Goal: Information Seeking & Learning: Learn about a topic

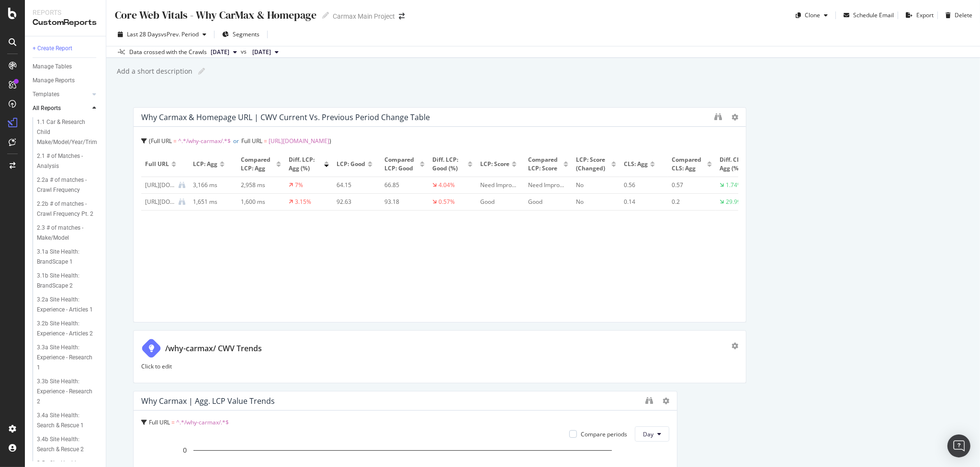
scroll to position [1005, 0]
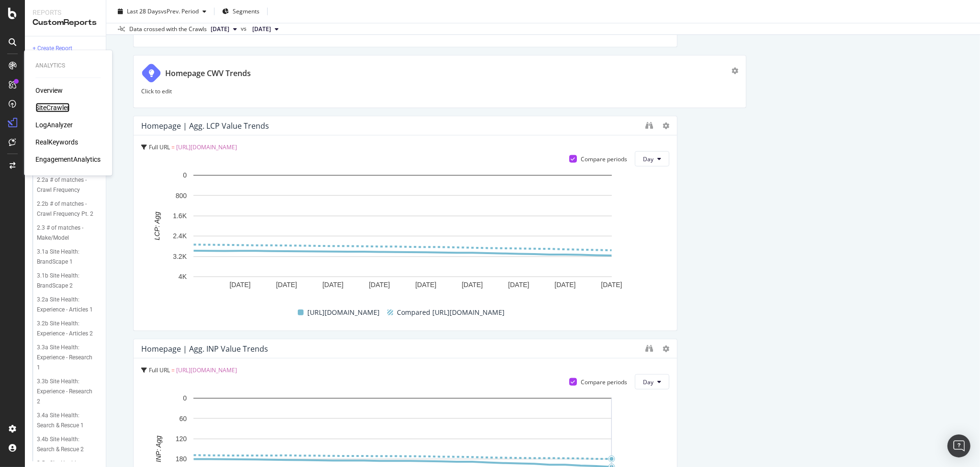
click at [57, 109] on div "SiteCrawler" at bounding box center [52, 108] width 34 height 10
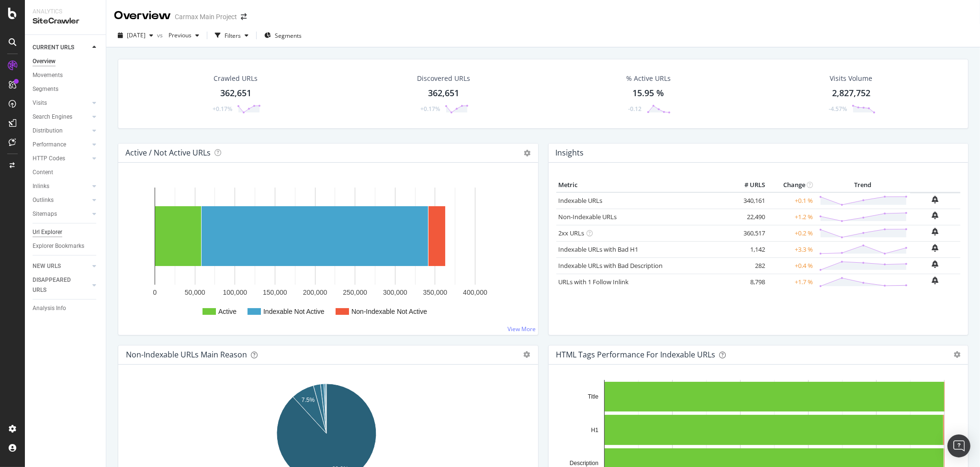
click at [52, 231] on div "Url Explorer" at bounding box center [48, 232] width 30 height 10
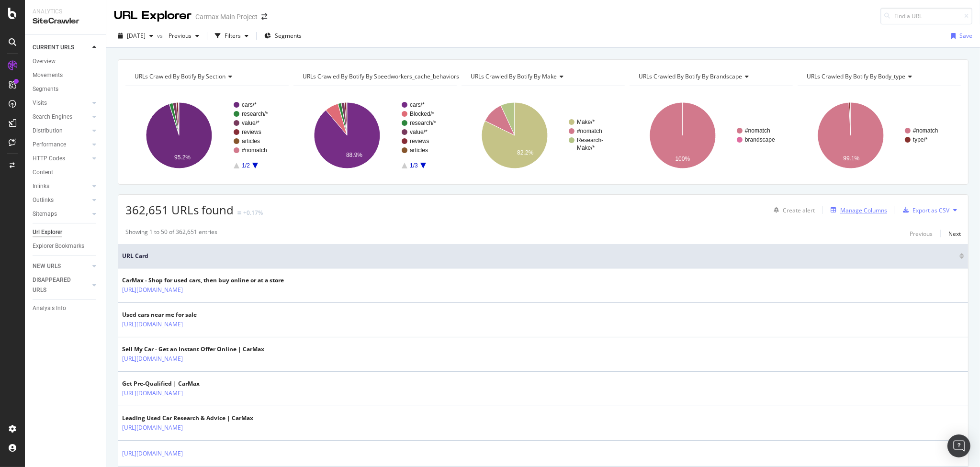
click at [850, 210] on div "Manage Columns" at bounding box center [863, 210] width 47 height 8
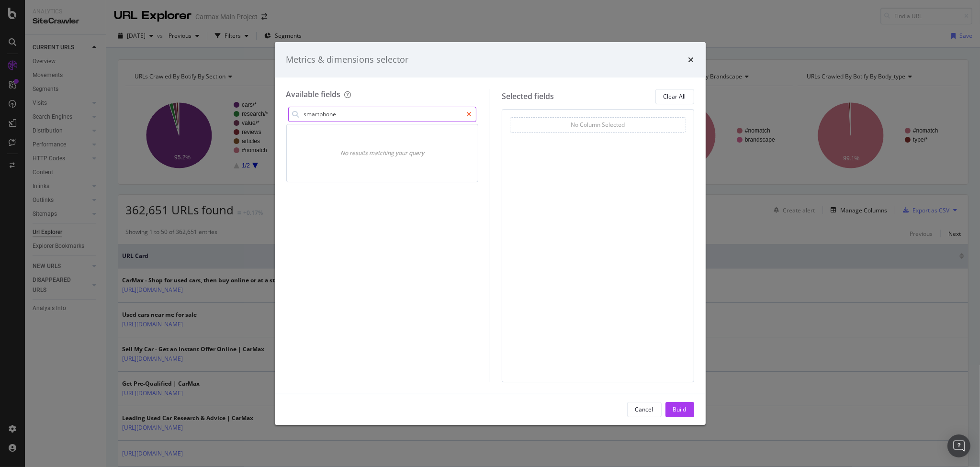
type input "smartphone"
click at [472, 117] on div "modal" at bounding box center [469, 114] width 14 height 15
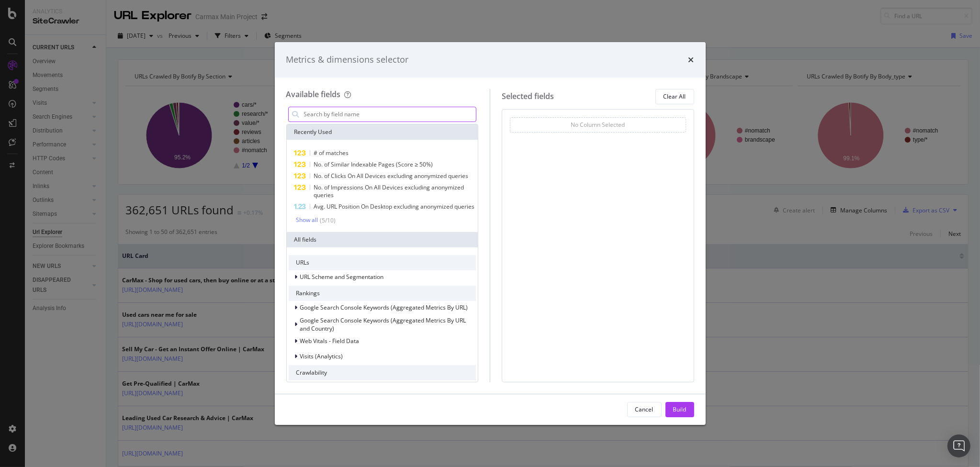
click at [329, 117] on input "modal" at bounding box center [389, 114] width 173 height 14
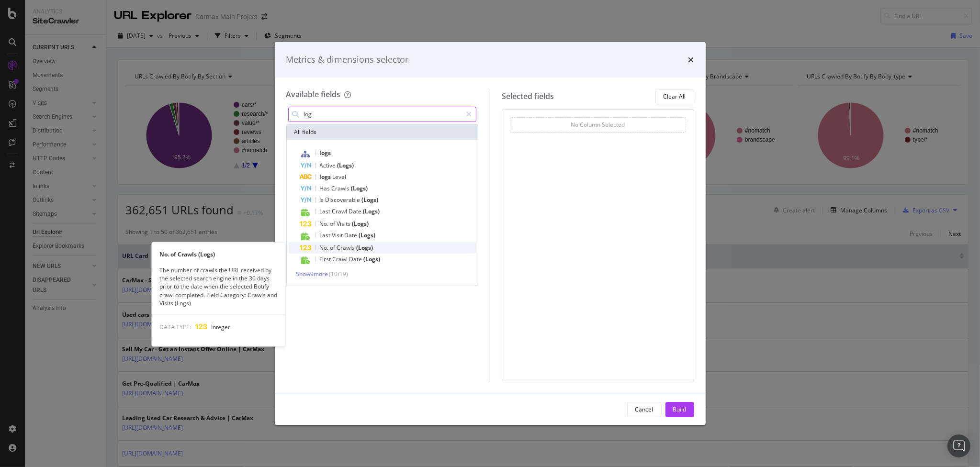
type input "log"
click at [354, 247] on span "Crawls" at bounding box center [347, 248] width 20 height 8
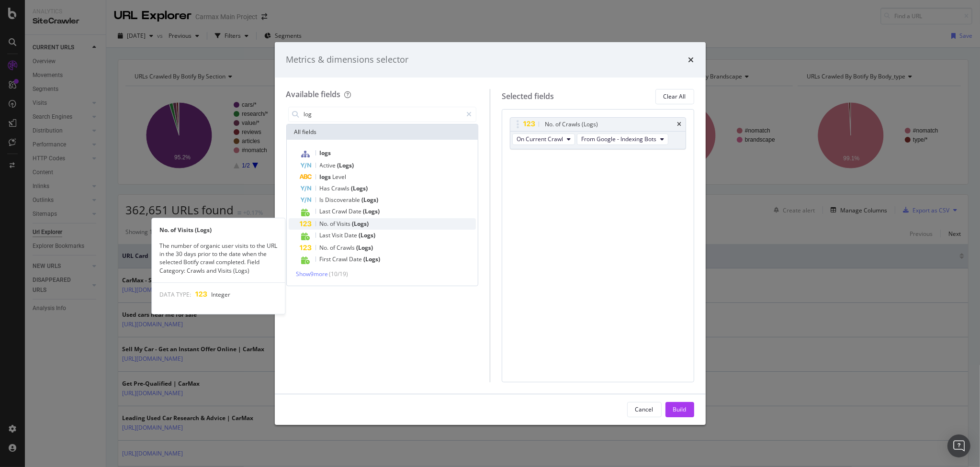
click at [345, 224] on span "Visits" at bounding box center [344, 224] width 15 height 8
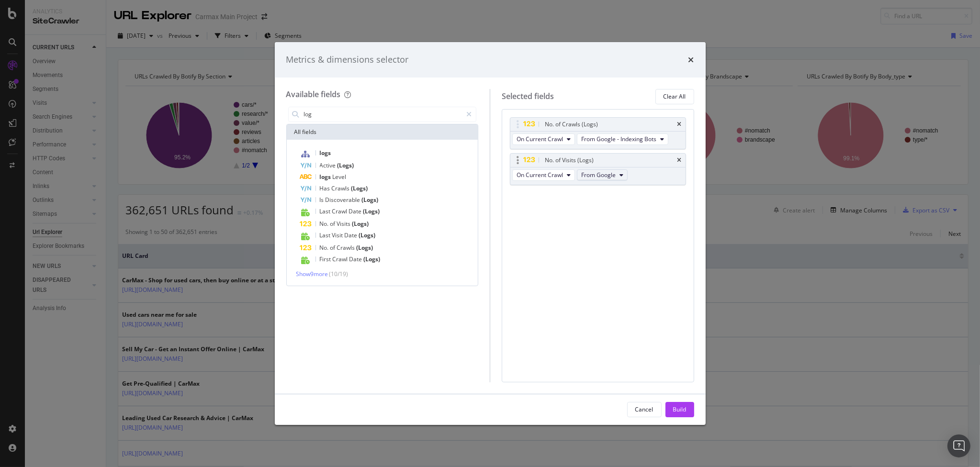
click at [595, 173] on span "From Google" at bounding box center [598, 175] width 34 height 8
click at [607, 243] on span "From Other AI Bots" at bounding box center [609, 244] width 51 height 9
click at [612, 176] on span "From Other AI Bots" at bounding box center [606, 175] width 51 height 8
click at [606, 189] on span "From Google" at bounding box center [610, 191] width 53 height 9
click at [545, 169] on button "On Current Crawl" at bounding box center [543, 174] width 63 height 11
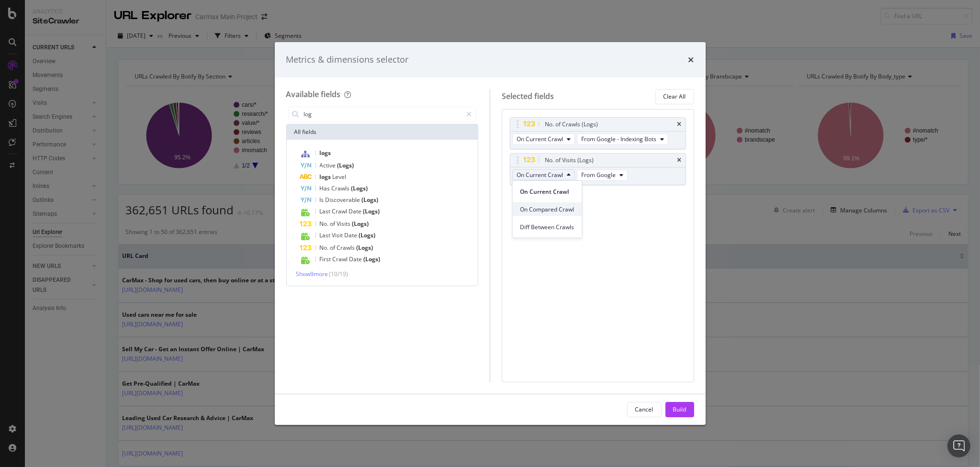
click at [550, 208] on span "On Compared Crawl" at bounding box center [547, 209] width 54 height 9
click at [607, 174] on span "From Google" at bounding box center [606, 175] width 34 height 8
click at [559, 222] on div "No. of Crawls (Logs) On Current Crawl From Google - Indexing Bots No. of Visits…" at bounding box center [598, 245] width 192 height 273
click at [683, 407] on div "Build" at bounding box center [679, 409] width 13 height 8
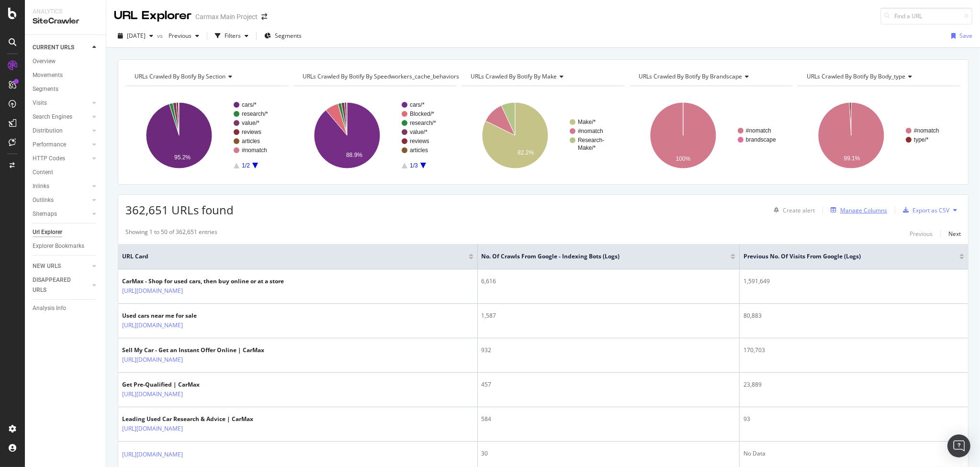
click at [860, 212] on div "Manage Columns" at bounding box center [863, 210] width 47 height 8
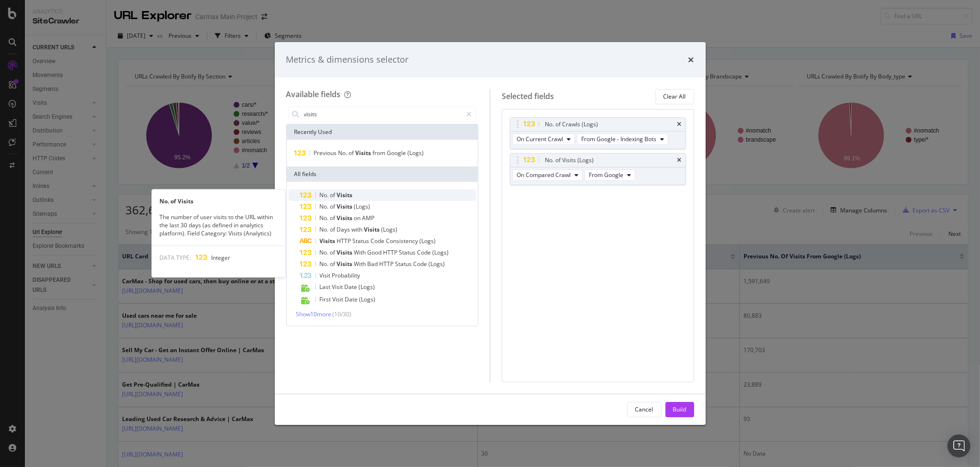
type input "visits"
click at [335, 195] on span "of" at bounding box center [333, 195] width 7 height 8
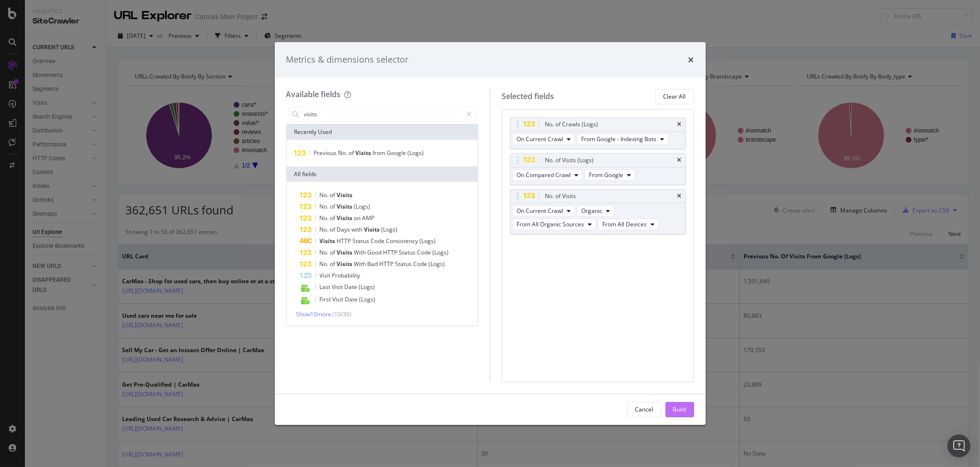
click at [676, 406] on div "Build" at bounding box center [679, 409] width 13 height 8
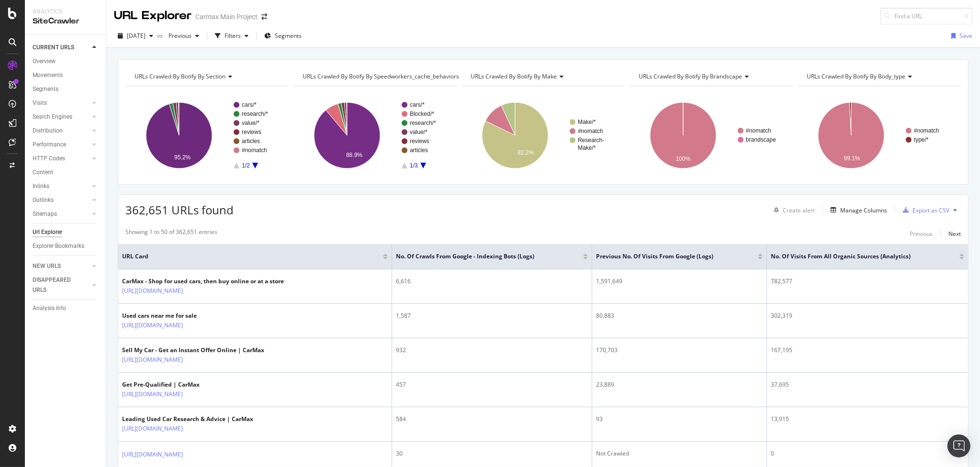
click at [92, 386] on div "CURRENT URLS Overview Movements Segments Visits Analysis Orphan URLs Search Eng…" at bounding box center [65, 251] width 81 height 432
click at [302, 40] on span "Segments" at bounding box center [288, 36] width 27 height 8
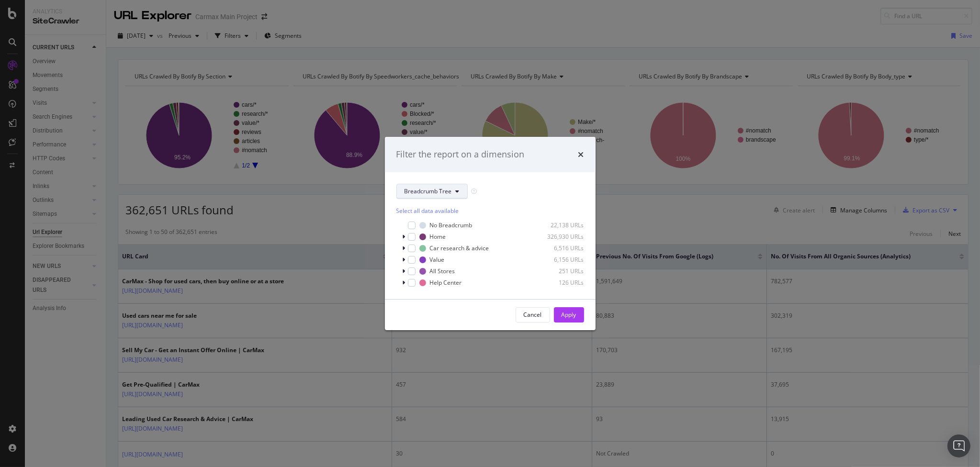
click at [444, 190] on span "Breadcrumb Tree" at bounding box center [427, 191] width 47 height 8
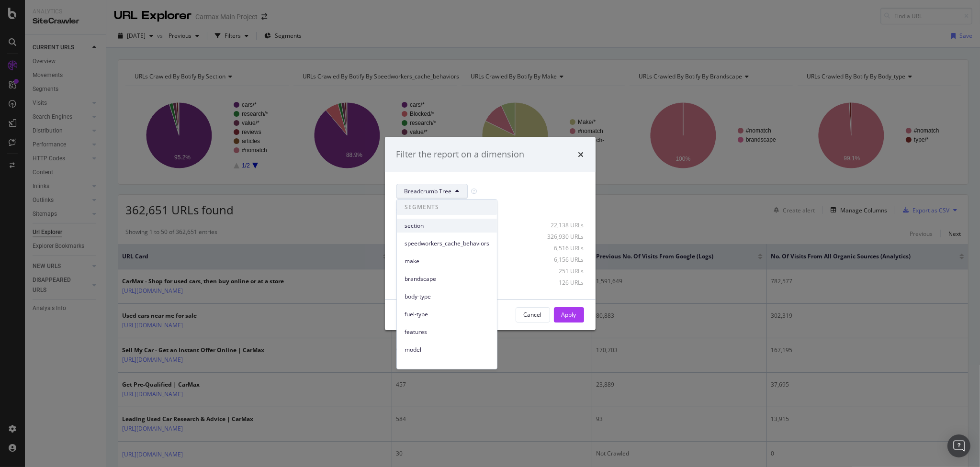
click at [429, 224] on span "section" at bounding box center [446, 226] width 85 height 9
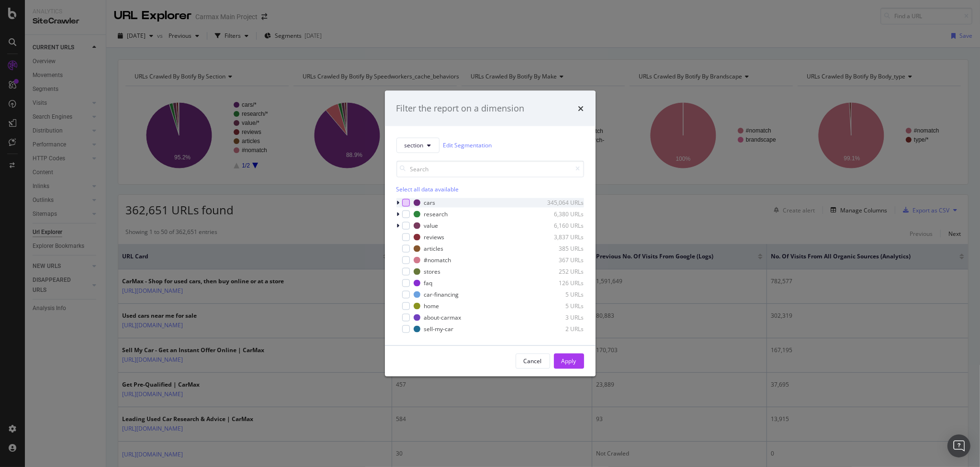
click at [406, 202] on div "modal" at bounding box center [406, 203] width 8 height 8
click at [574, 365] on div "Apply" at bounding box center [568, 361] width 15 height 8
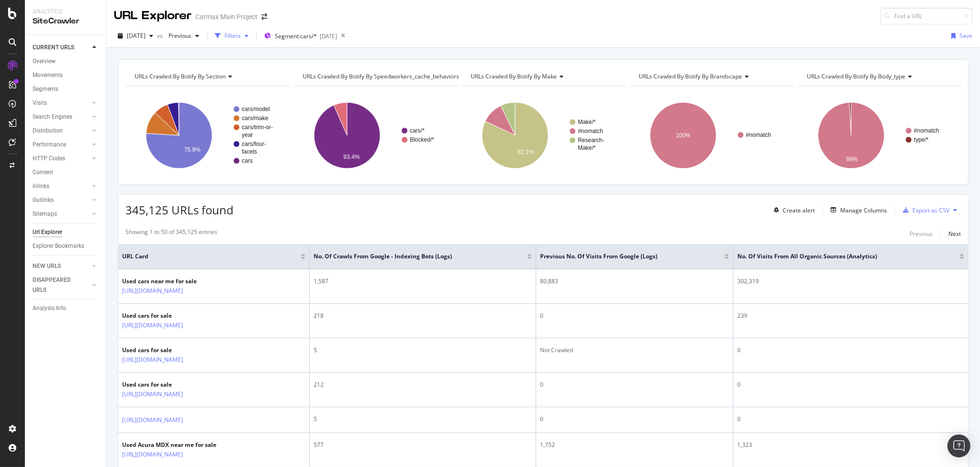
click at [241, 40] on div "Filters" at bounding box center [232, 36] width 16 height 8
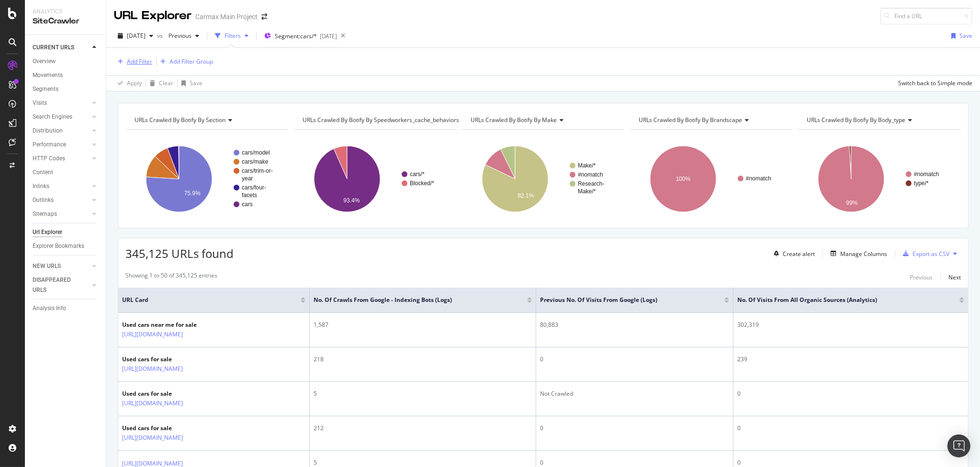
click at [132, 60] on div "Add Filter" at bounding box center [139, 61] width 25 height 8
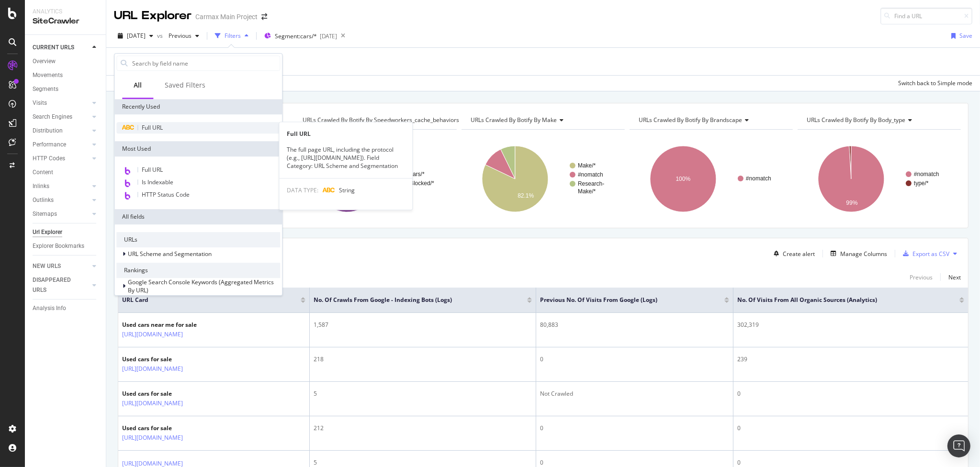
click at [154, 126] on span "Full URL" at bounding box center [152, 127] width 21 height 8
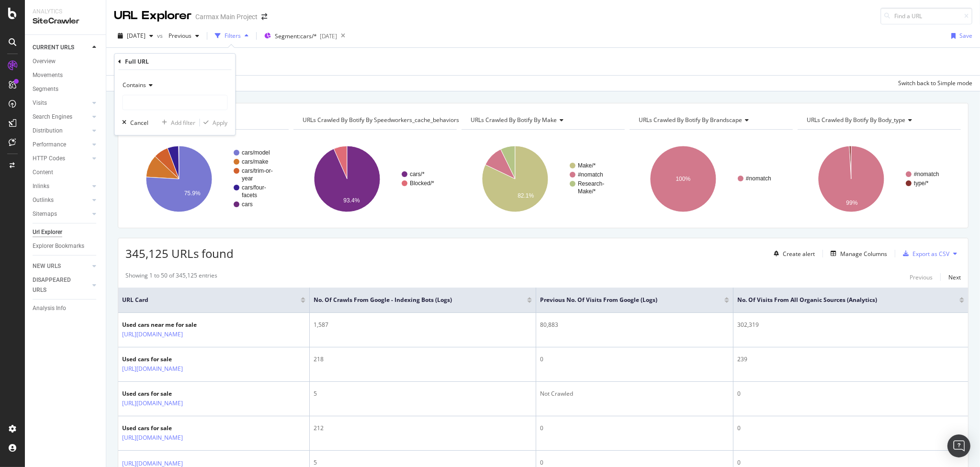
click at [147, 88] on div "Contains" at bounding box center [174, 85] width 105 height 15
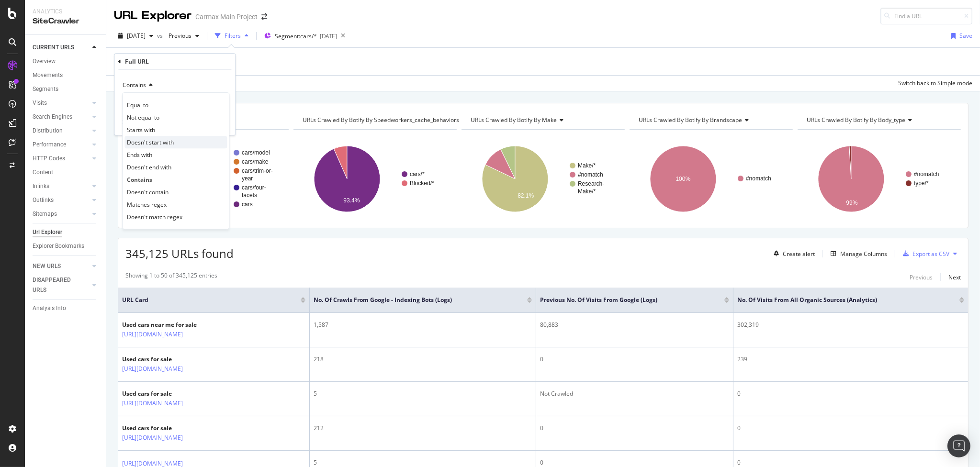
click at [165, 138] on span "Doesn't start with" at bounding box center [150, 142] width 47 height 8
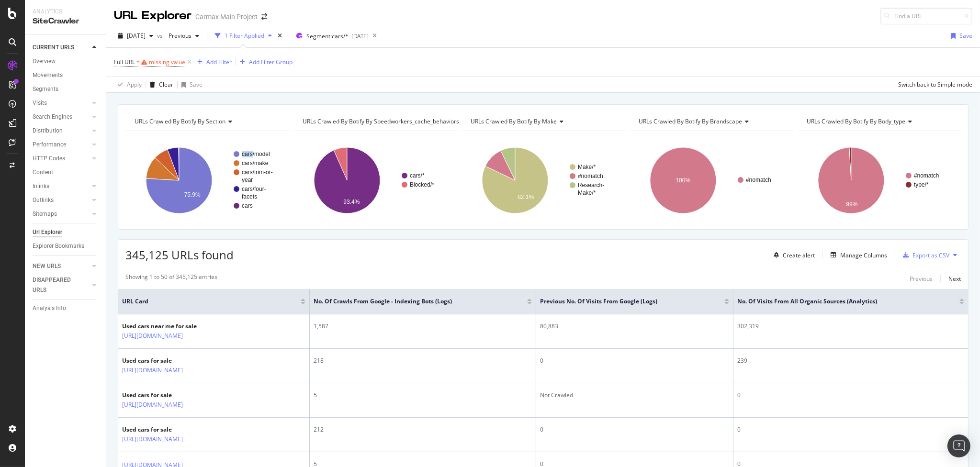
click at [165, 139] on icon "cars/model cars/make cars/trim-or- year cars/four- facets cars 75.9%" at bounding box center [206, 180] width 163 height 83
click at [158, 60] on div "missing value" at bounding box center [167, 62] width 36 height 8
click at [145, 87] on span "Contains" at bounding box center [134, 84] width 23 height 8
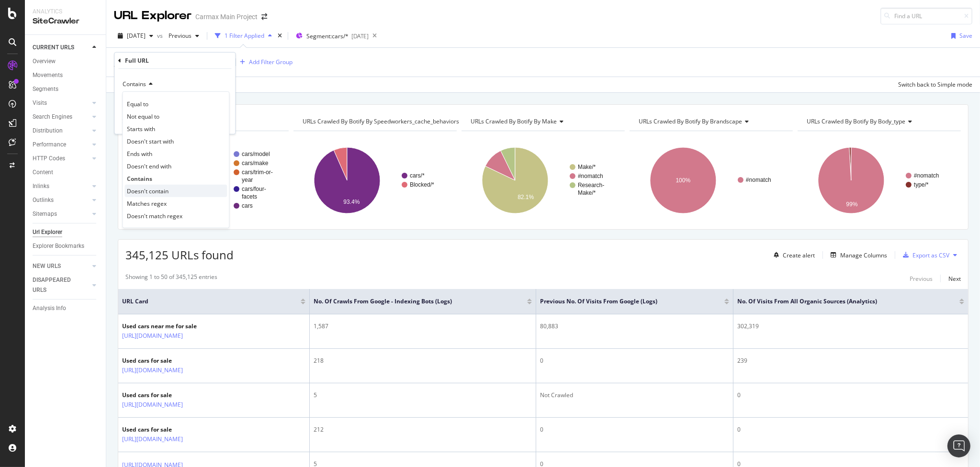
click at [157, 191] on span "Doesn't contain" at bounding box center [148, 191] width 42 height 8
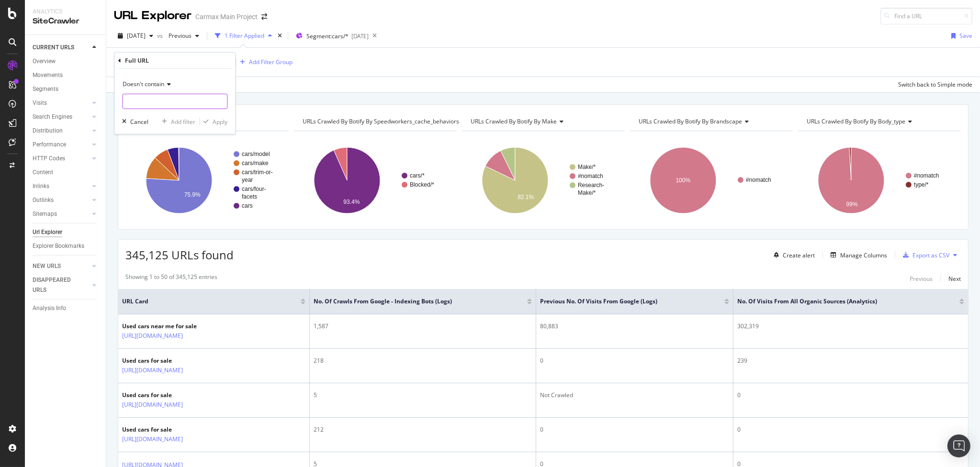
click at [163, 100] on input "text" at bounding box center [175, 101] width 104 height 15
type input "location"
click at [221, 122] on div "Apply" at bounding box center [220, 121] width 15 height 8
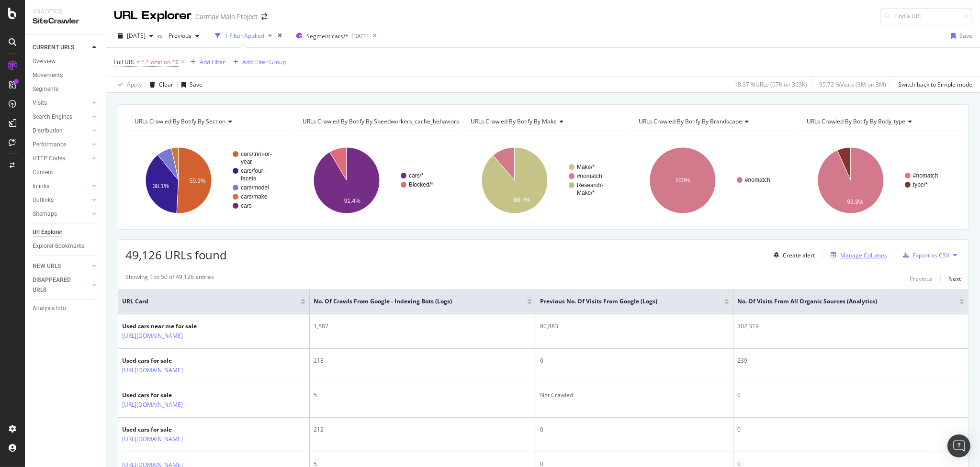
click at [868, 255] on div "Manage Columns" at bounding box center [863, 255] width 47 height 8
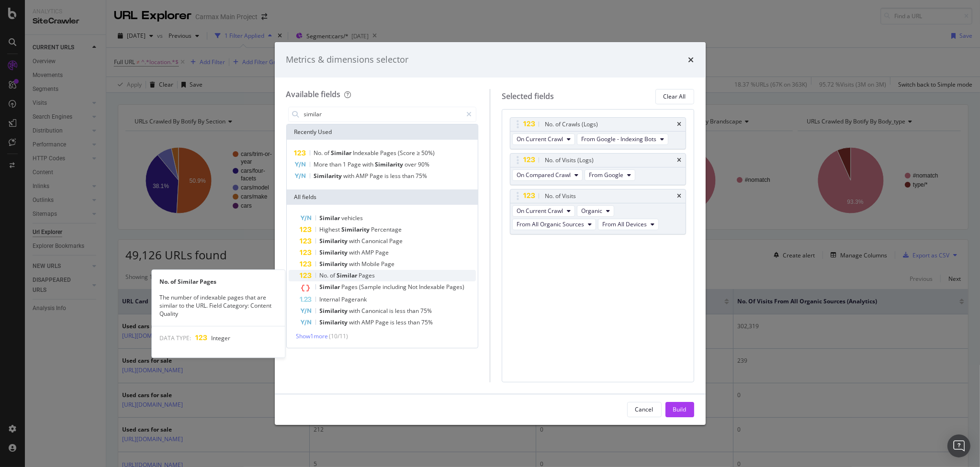
type input "similar"
click at [362, 276] on span "Pages" at bounding box center [367, 275] width 16 height 8
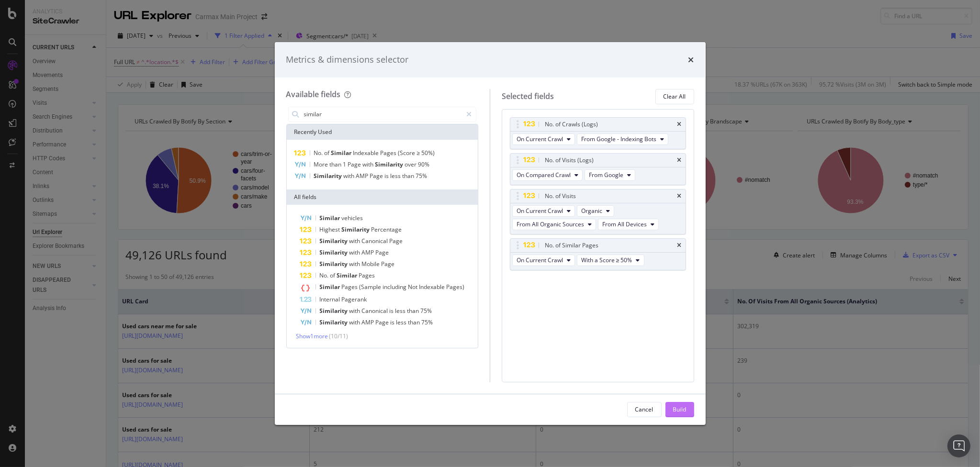
click at [682, 411] on div "Build" at bounding box center [679, 409] width 13 height 8
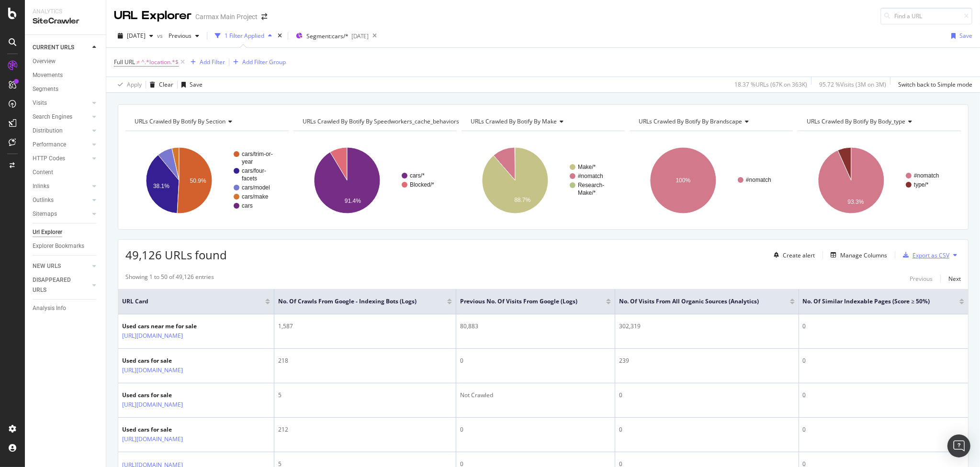
click at [915, 254] on div "Export as CSV" at bounding box center [930, 255] width 37 height 8
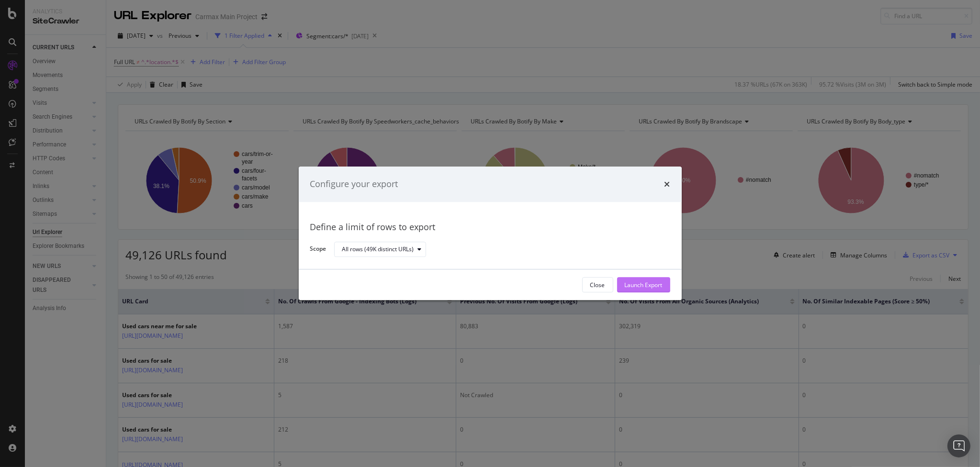
click at [654, 283] on div "Launch Export" at bounding box center [644, 285] width 38 height 8
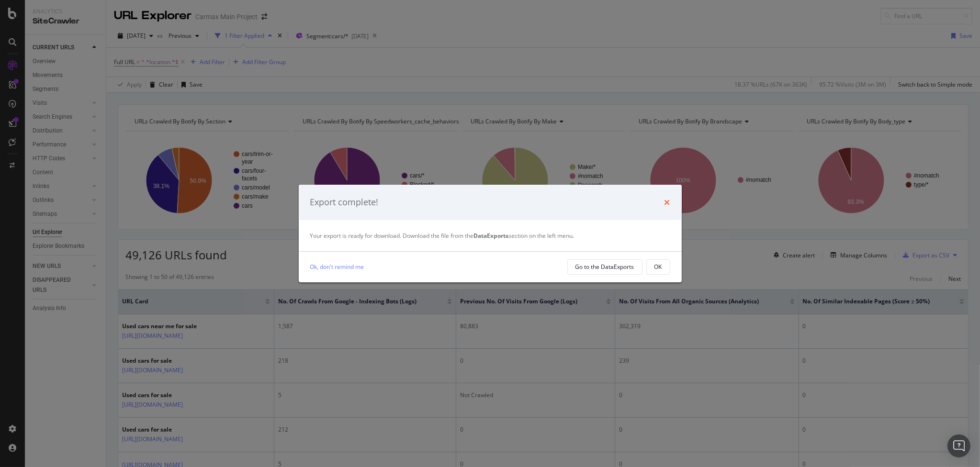
click at [668, 201] on icon "times" at bounding box center [667, 203] width 6 height 8
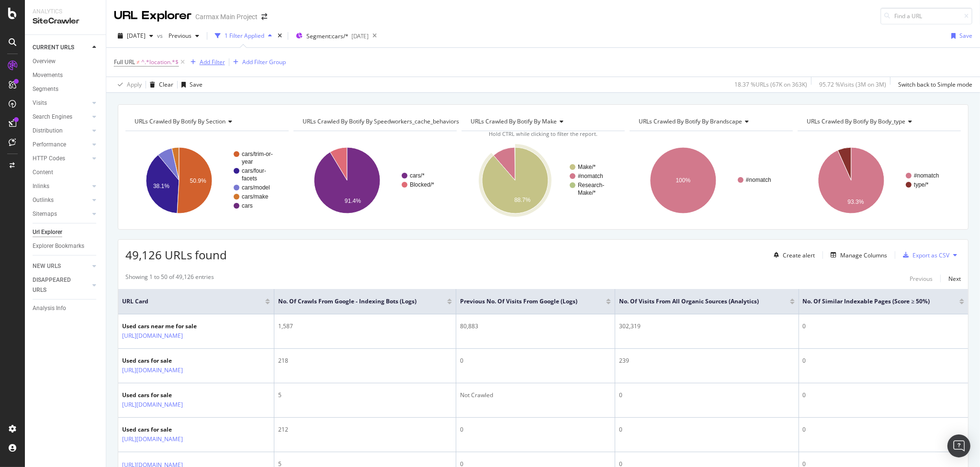
click at [218, 59] on div "Add Filter" at bounding box center [212, 62] width 25 height 8
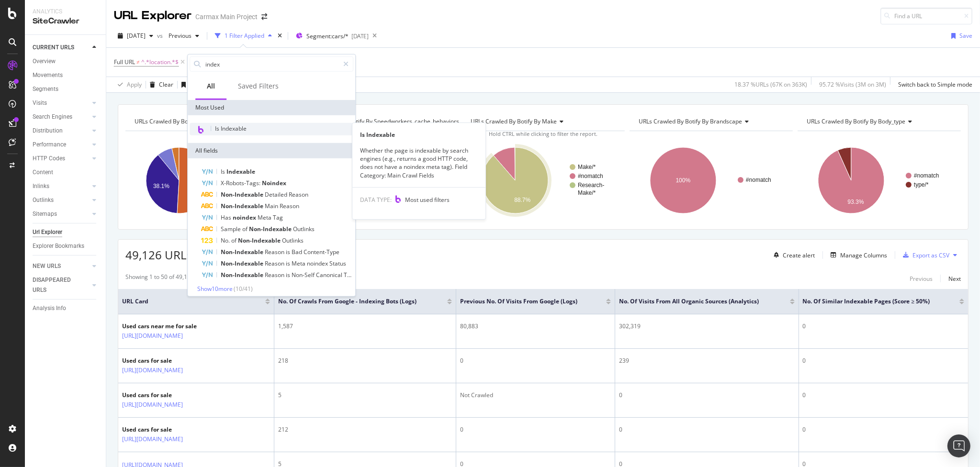
type input "index"
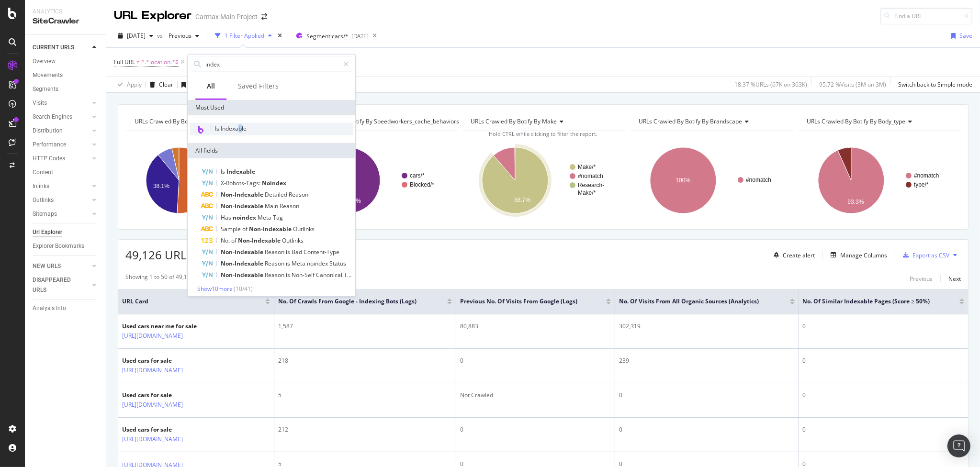
click at [240, 130] on span "Is Indexable" at bounding box center [231, 128] width 32 height 8
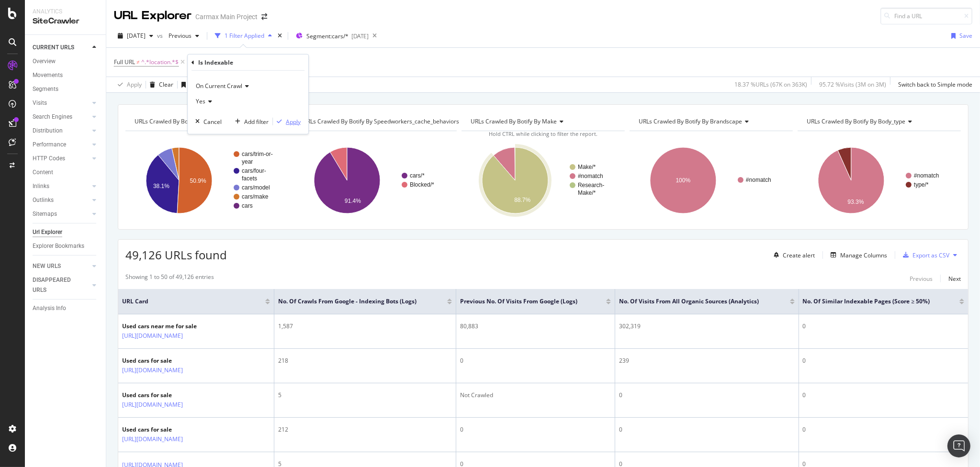
click at [287, 119] on div "Apply" at bounding box center [293, 121] width 15 height 8
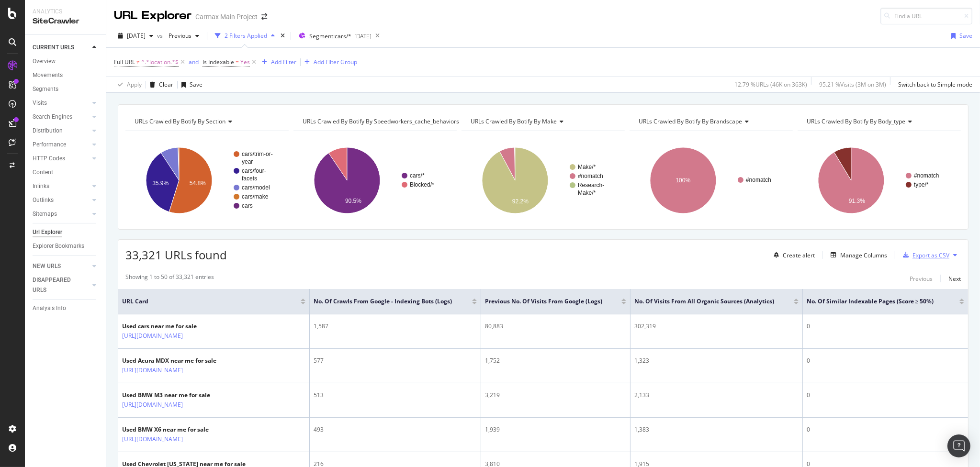
click at [930, 257] on div "Export as CSV" at bounding box center [930, 255] width 37 height 8
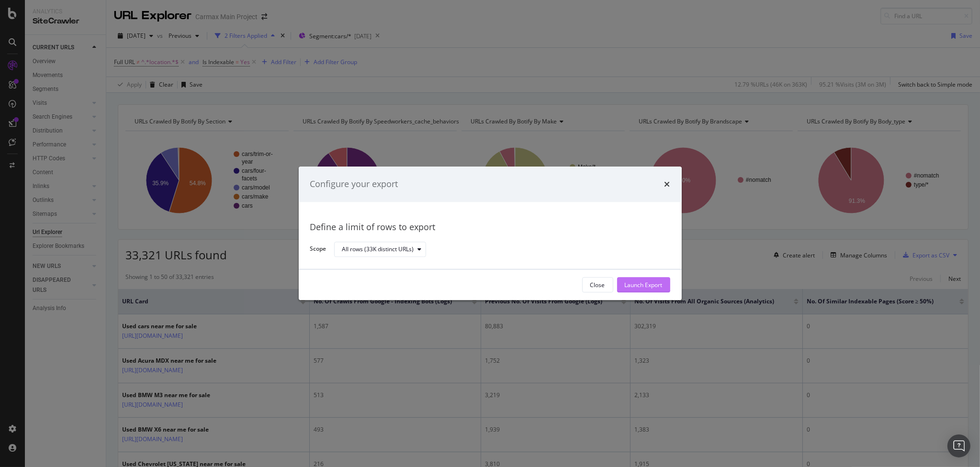
click at [655, 283] on div "Launch Export" at bounding box center [644, 285] width 38 height 8
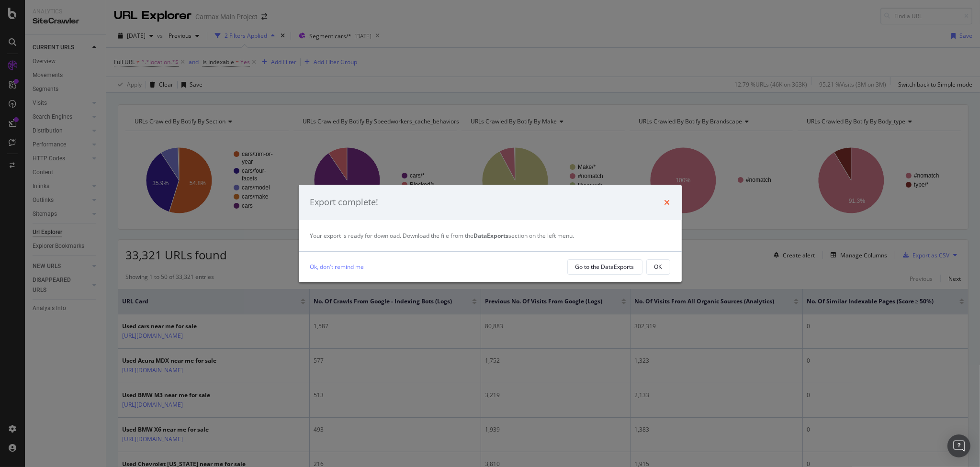
click at [667, 200] on icon "times" at bounding box center [667, 203] width 6 height 8
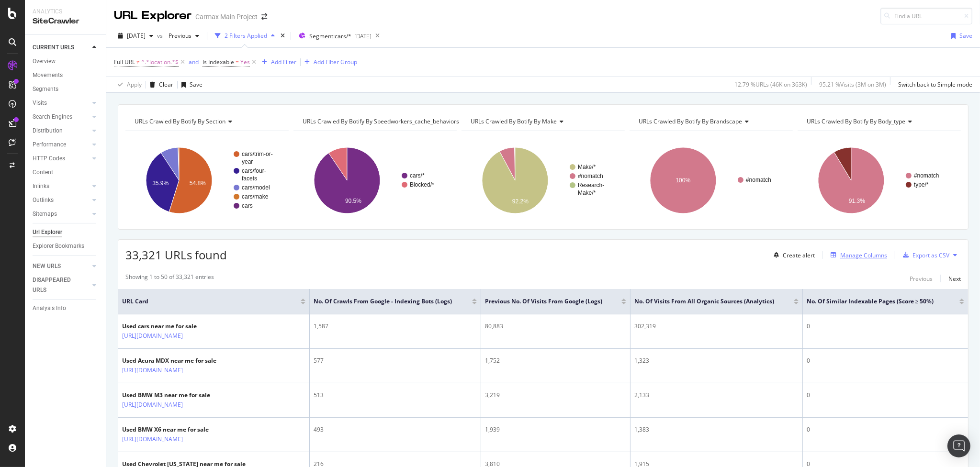
click at [853, 252] on div "Manage Columns" at bounding box center [863, 255] width 47 height 8
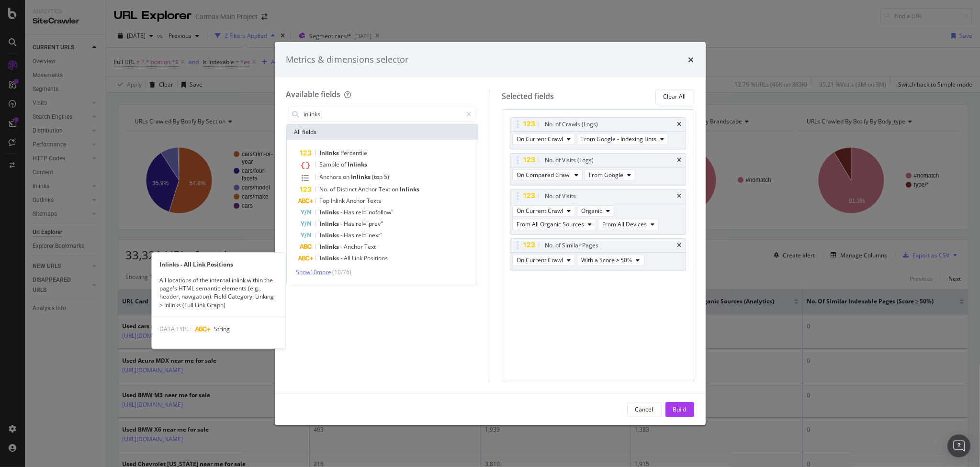
type input "inlinks"
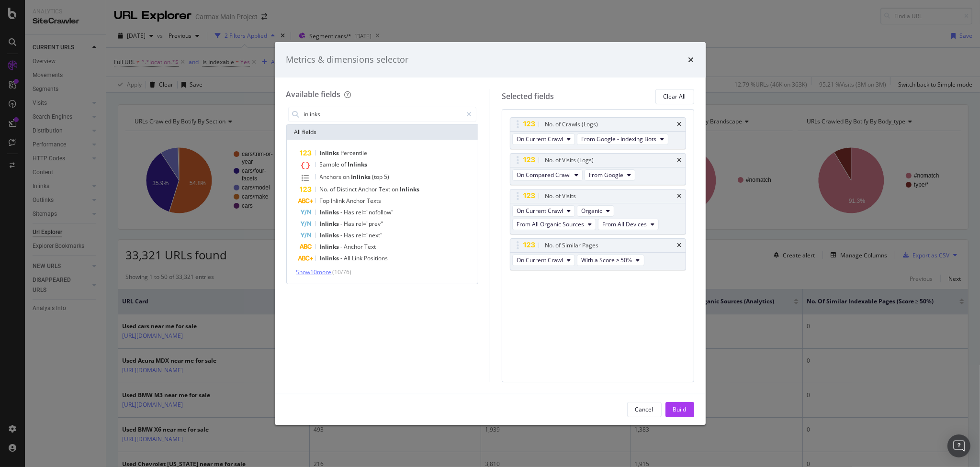
click at [309, 271] on span "Show 10 more" at bounding box center [313, 272] width 35 height 8
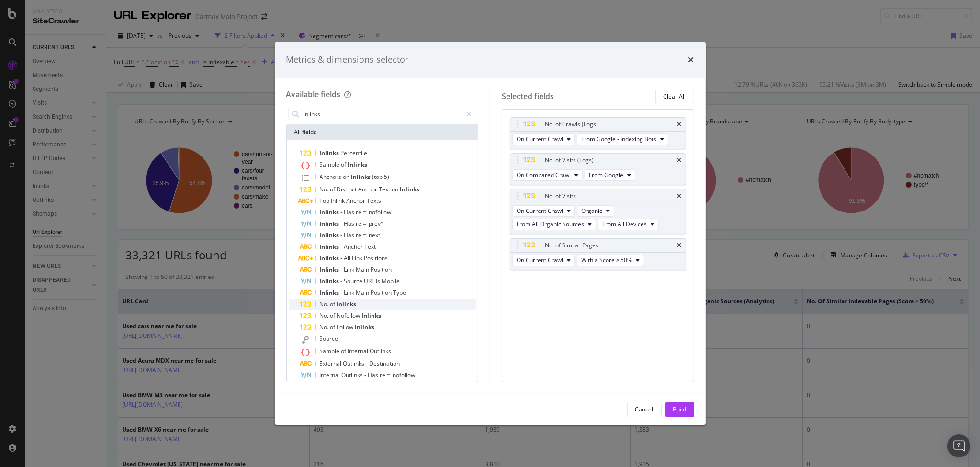
click at [347, 305] on span "Inlinks" at bounding box center [347, 304] width 20 height 8
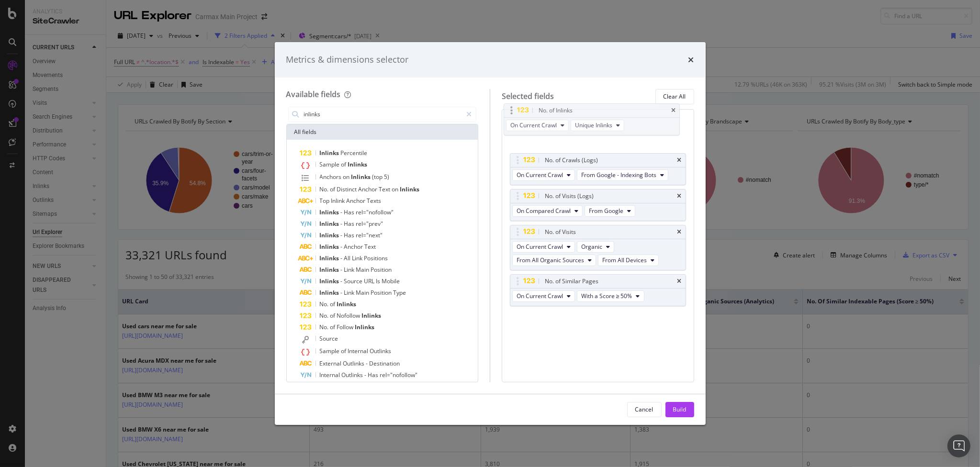
drag, startPoint x: 519, startPoint y: 281, endPoint x: 513, endPoint y: 112, distance: 170.0
click at [513, 112] on body "Analytics SiteCrawler CURRENT URLS Overview Movements Segments Visits Analysis …" at bounding box center [490, 233] width 980 height 467
click at [681, 412] on div "Build" at bounding box center [679, 409] width 13 height 8
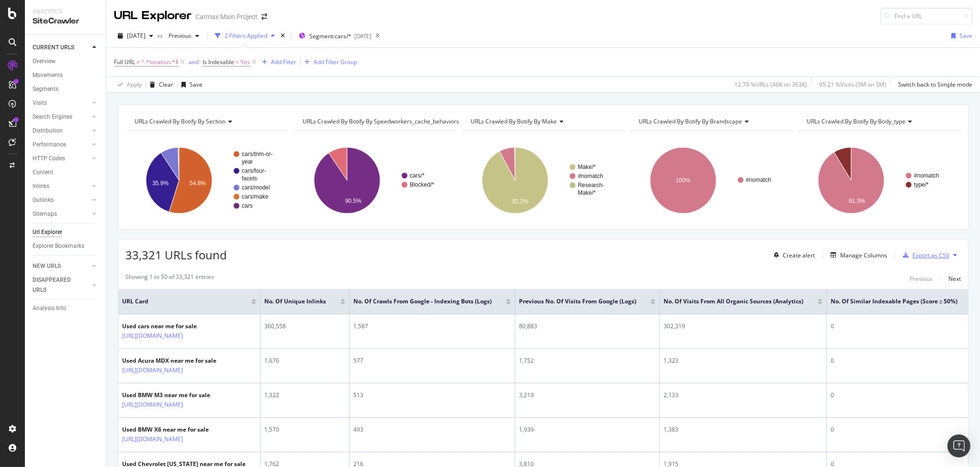
click at [920, 253] on div "Export as CSV" at bounding box center [930, 255] width 37 height 8
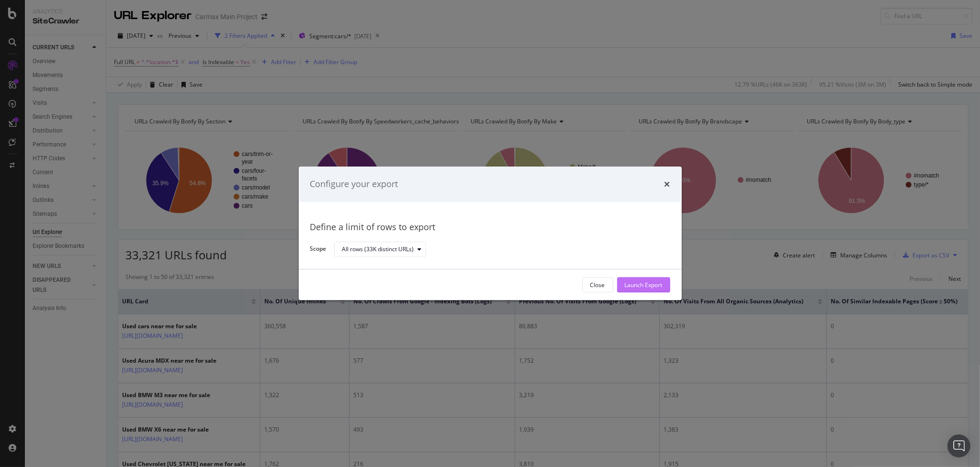
click at [648, 283] on div "Launch Export" at bounding box center [644, 285] width 38 height 8
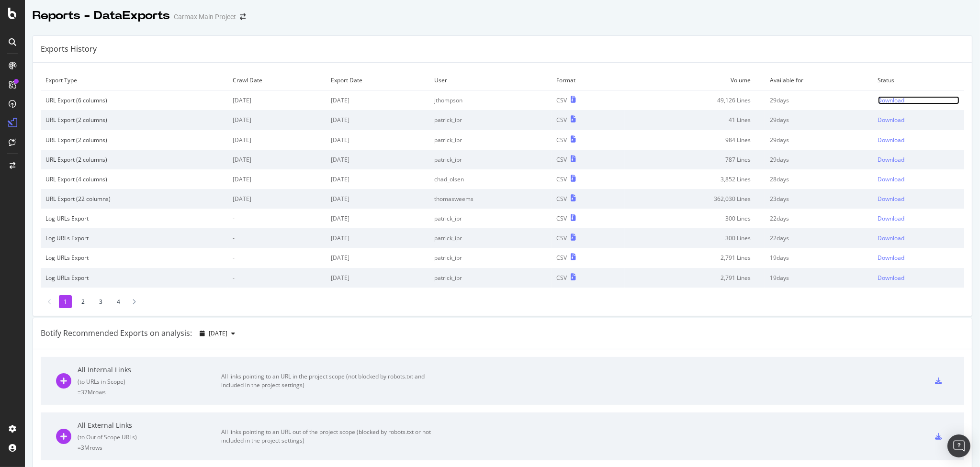
click at [884, 101] on div "Download" at bounding box center [891, 100] width 27 height 8
click at [879, 98] on div "Download" at bounding box center [891, 100] width 27 height 8
click at [883, 100] on div "Download" at bounding box center [891, 100] width 27 height 8
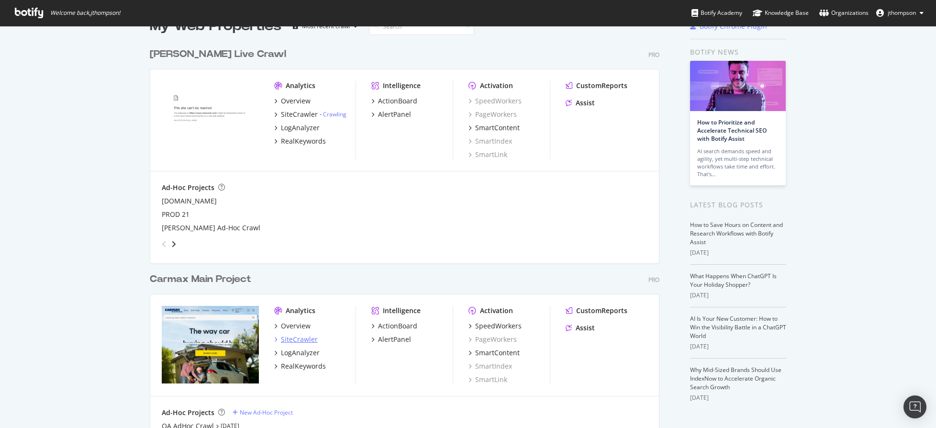
scroll to position [48, 0]
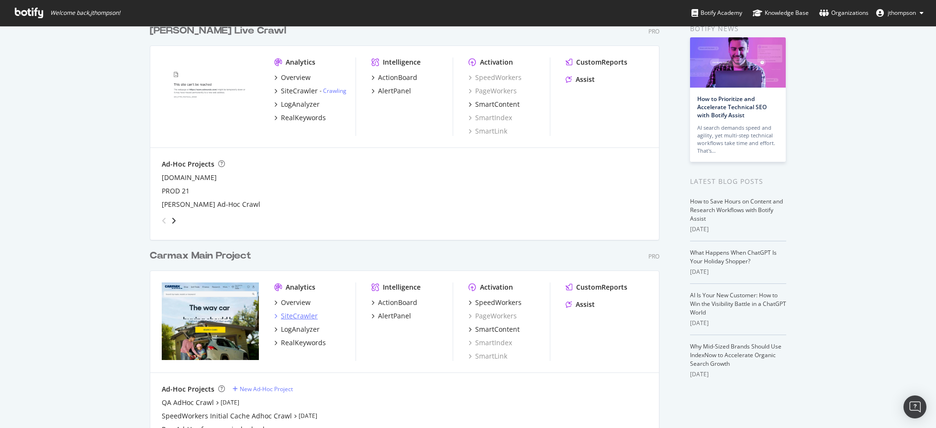
click at [299, 313] on div "SiteCrawler" at bounding box center [299, 316] width 37 height 10
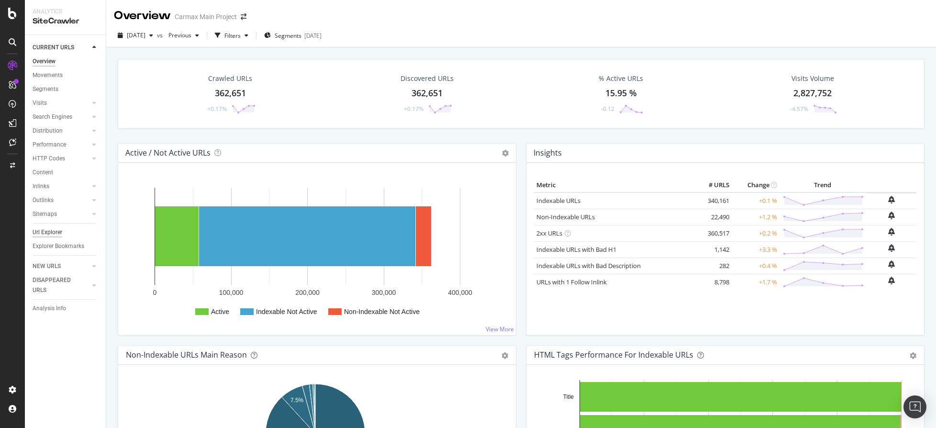
click at [39, 235] on div "Url Explorer" at bounding box center [48, 232] width 30 height 10
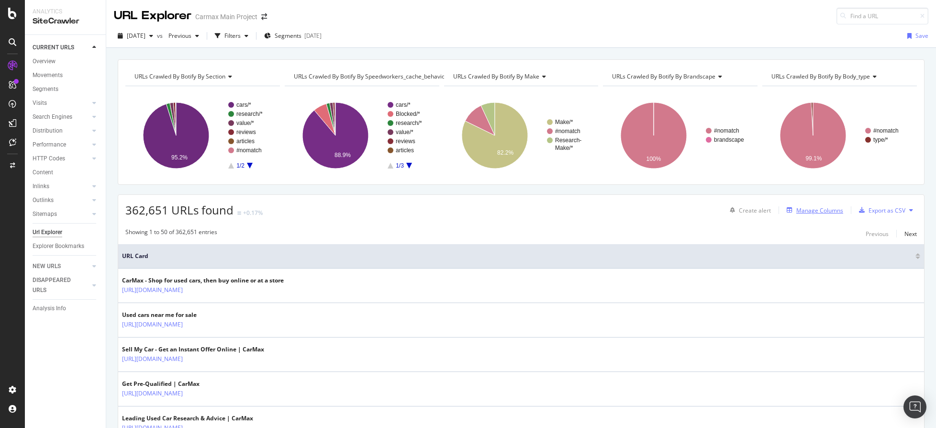
click at [821, 209] on div "Manage Columns" at bounding box center [819, 210] width 47 height 8
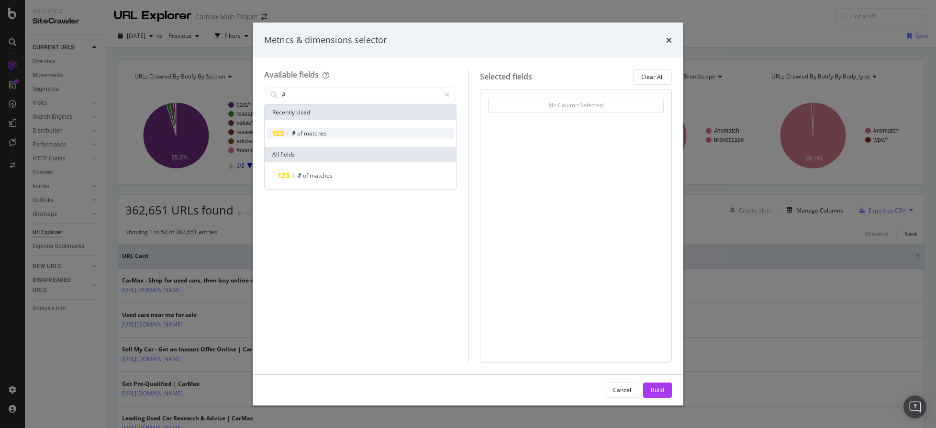
type input "#"
click at [313, 130] on span "matches" at bounding box center [315, 133] width 23 height 8
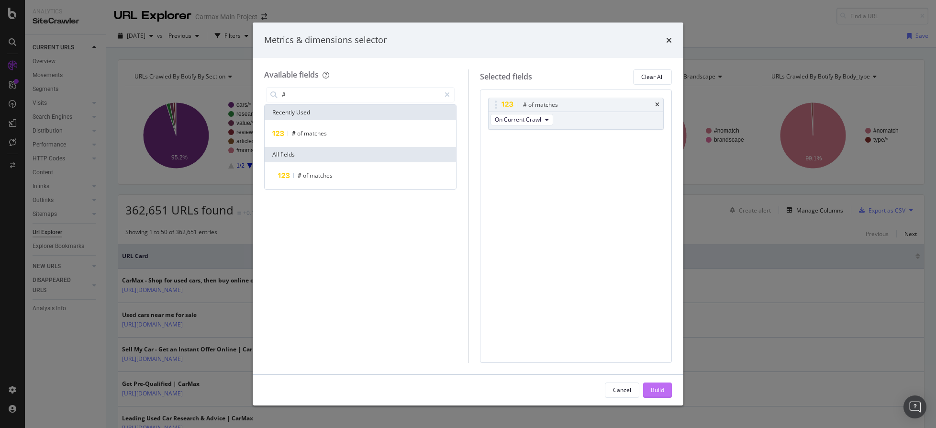
click at [660, 392] on div "Build" at bounding box center [657, 390] width 13 height 8
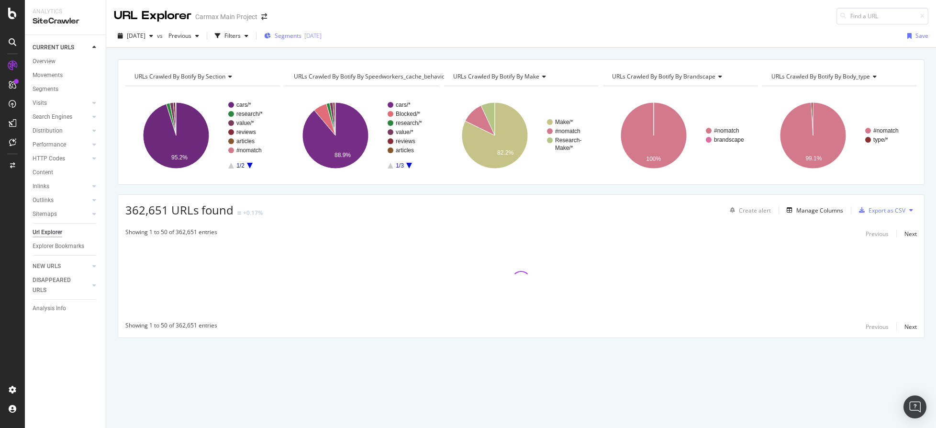
click at [322, 37] on div "[DATE]" at bounding box center [312, 36] width 17 height 8
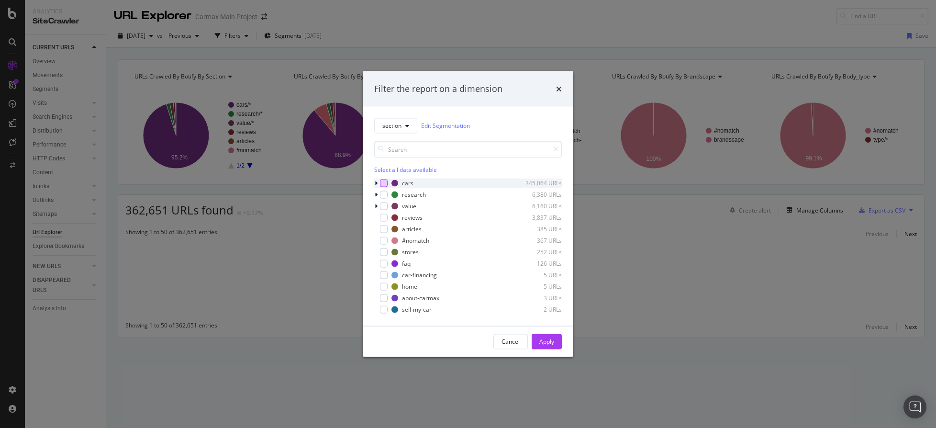
click at [383, 184] on div "modal" at bounding box center [384, 183] width 8 height 8
click at [556, 347] on button "Apply" at bounding box center [547, 341] width 30 height 15
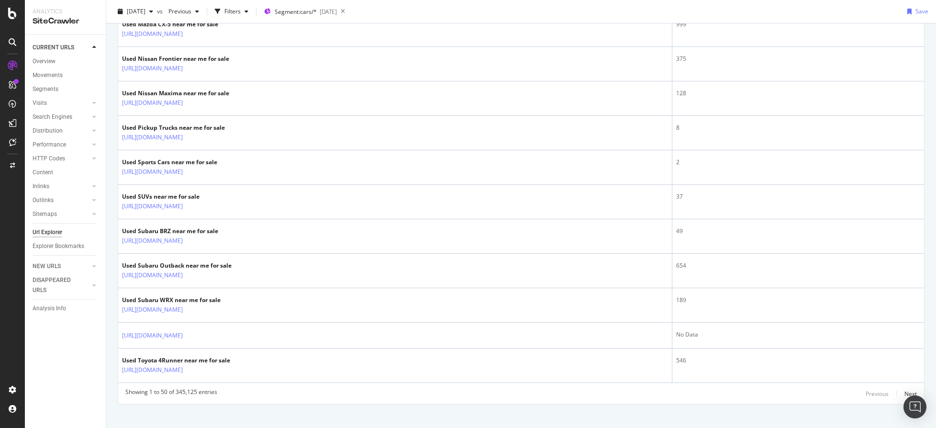
scroll to position [1589, 0]
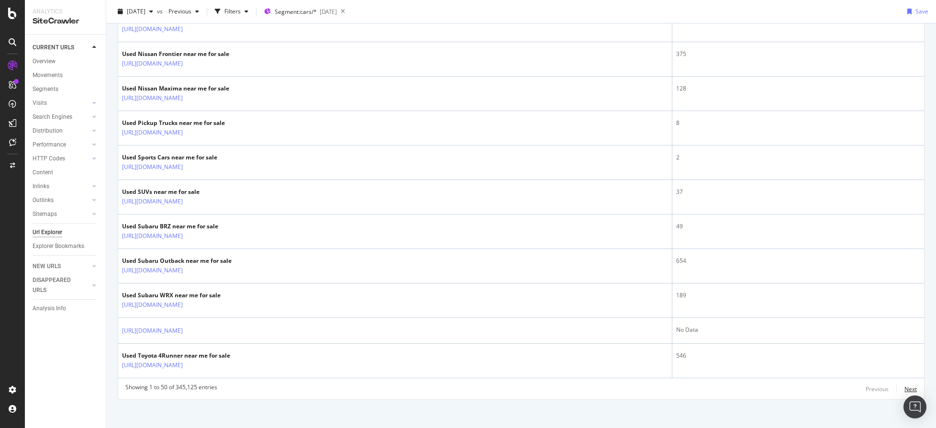
click at [905, 385] on div "Next" at bounding box center [911, 389] width 12 height 8
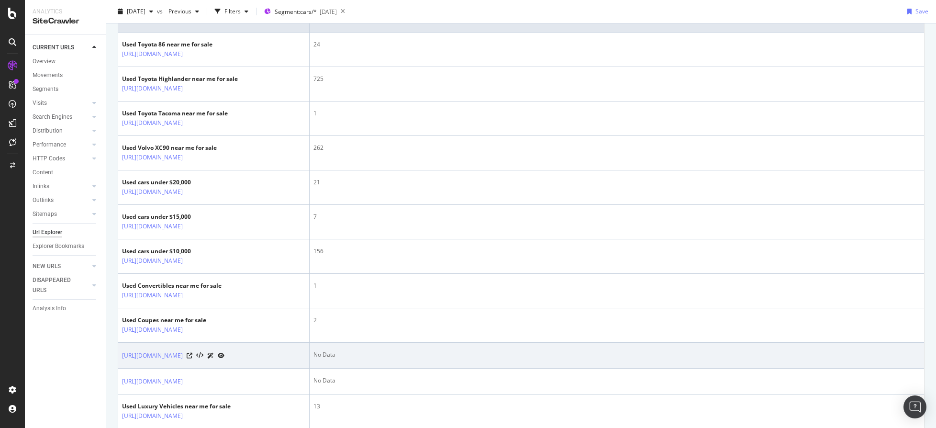
scroll to position [239, 0]
click at [192, 350] on icon at bounding box center [190, 353] width 6 height 6
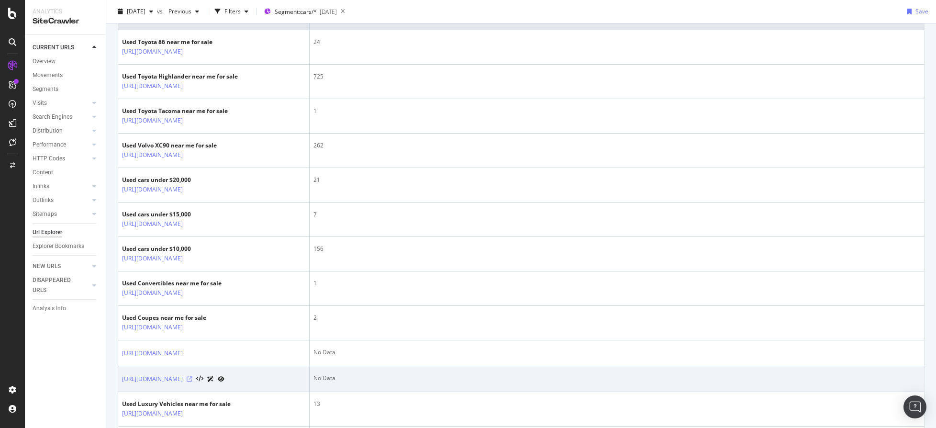
click at [192, 379] on icon at bounding box center [190, 379] width 6 height 6
